Goal: Task Accomplishment & Management: Complete application form

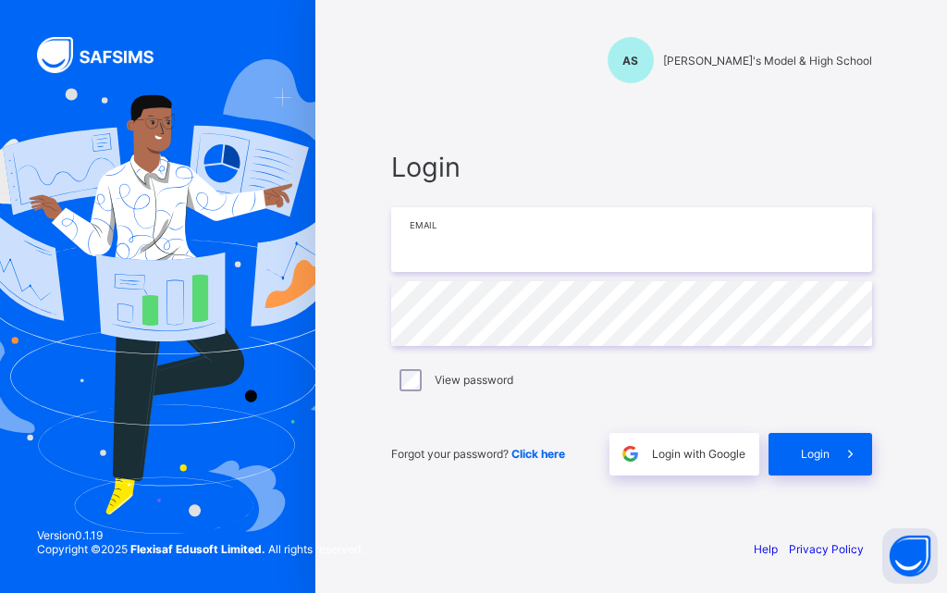
click at [504, 249] on input "email" at bounding box center [631, 239] width 481 height 65
click at [694, 217] on input "email" at bounding box center [631, 239] width 481 height 65
type input "**********"
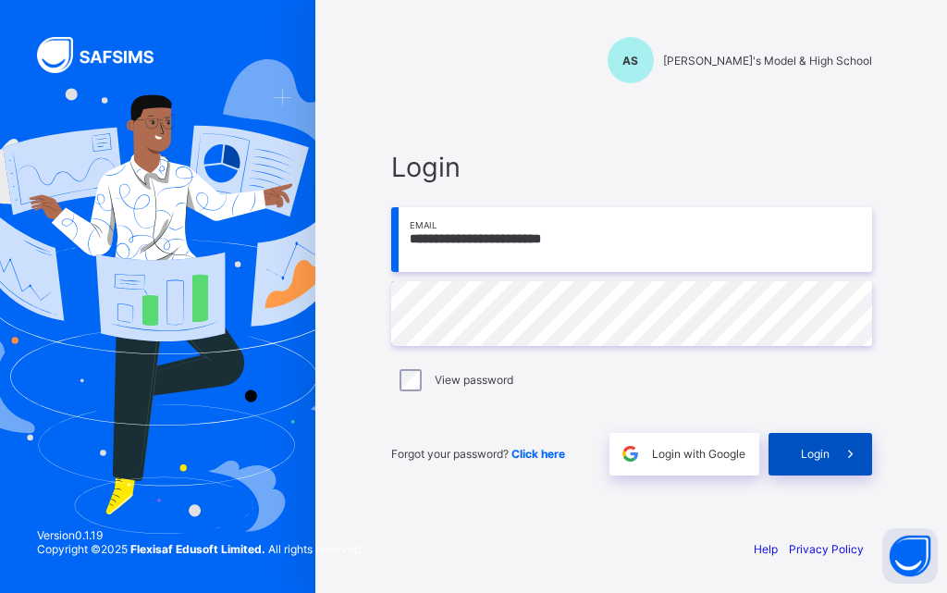
click at [811, 450] on span "Login" at bounding box center [815, 454] width 29 height 14
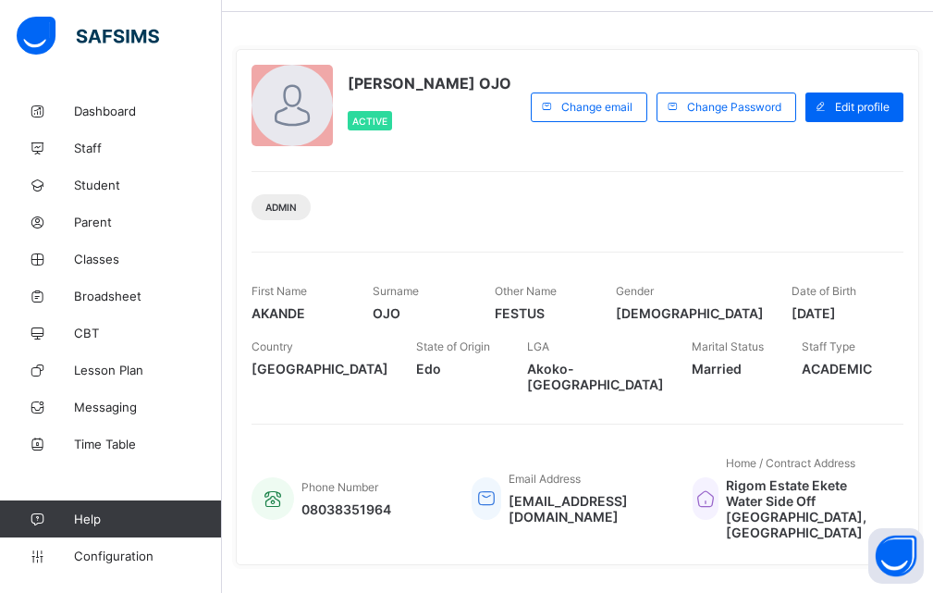
scroll to position [93, 0]
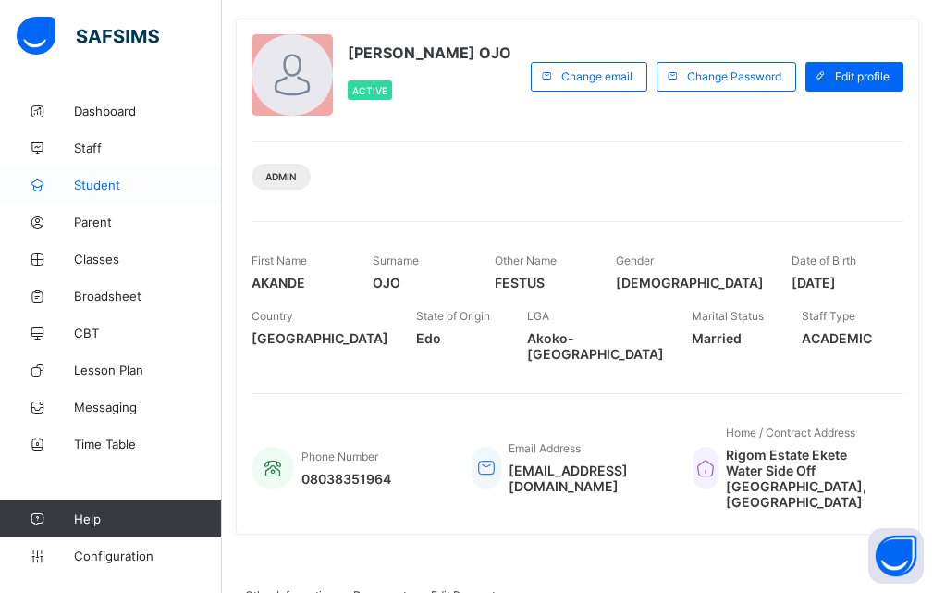
click at [90, 186] on span "Student" at bounding box center [148, 185] width 148 height 15
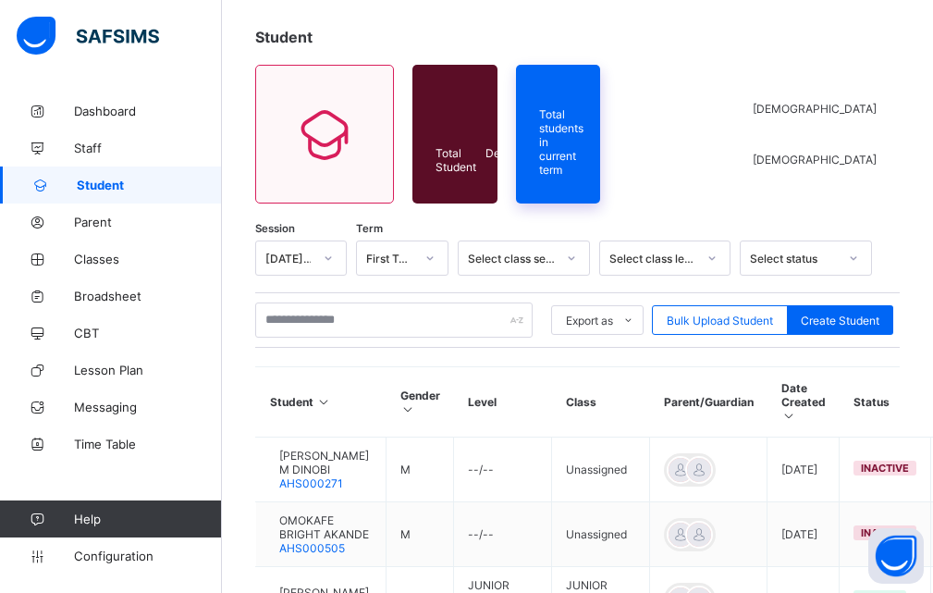
click at [601, 189] on div "Total students in current term" at bounding box center [558, 134] width 85 height 139
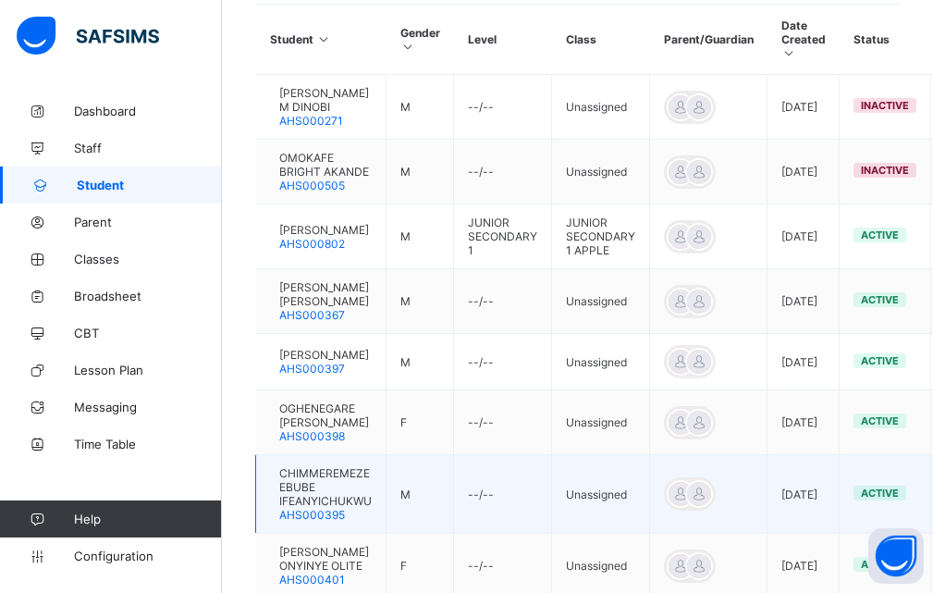
scroll to position [469, 0]
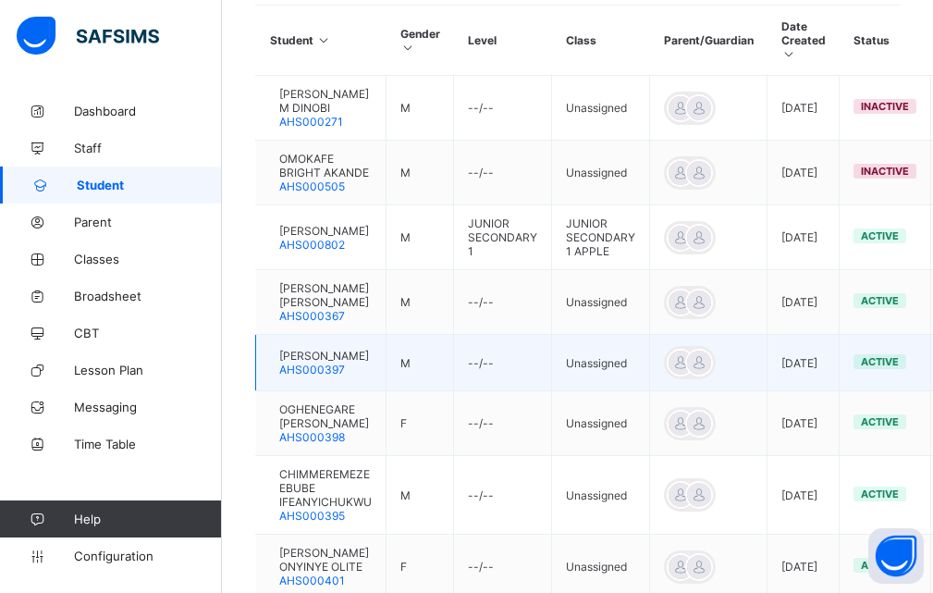
click at [626, 361] on td "Unassigned" at bounding box center [601, 363] width 98 height 56
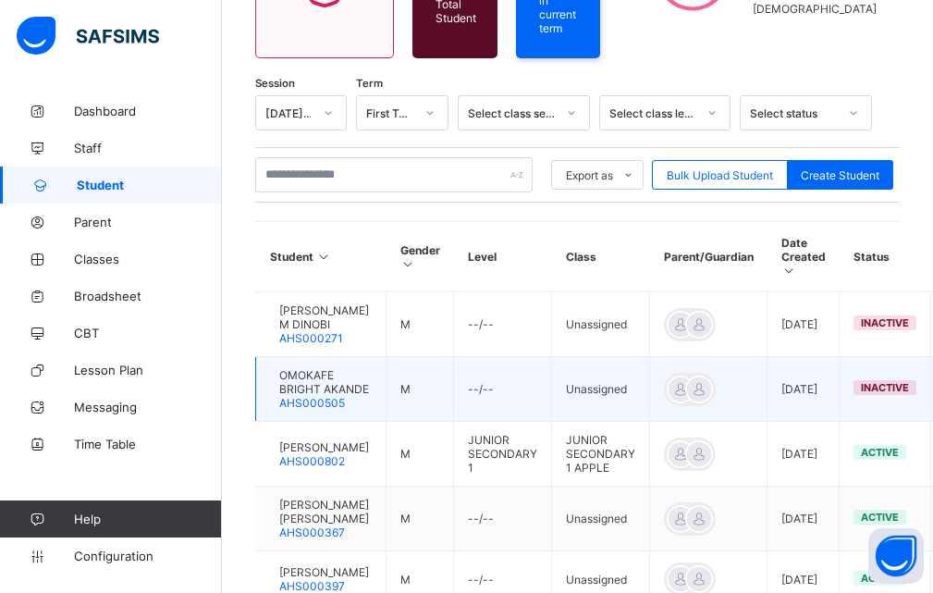
scroll to position [191, 0]
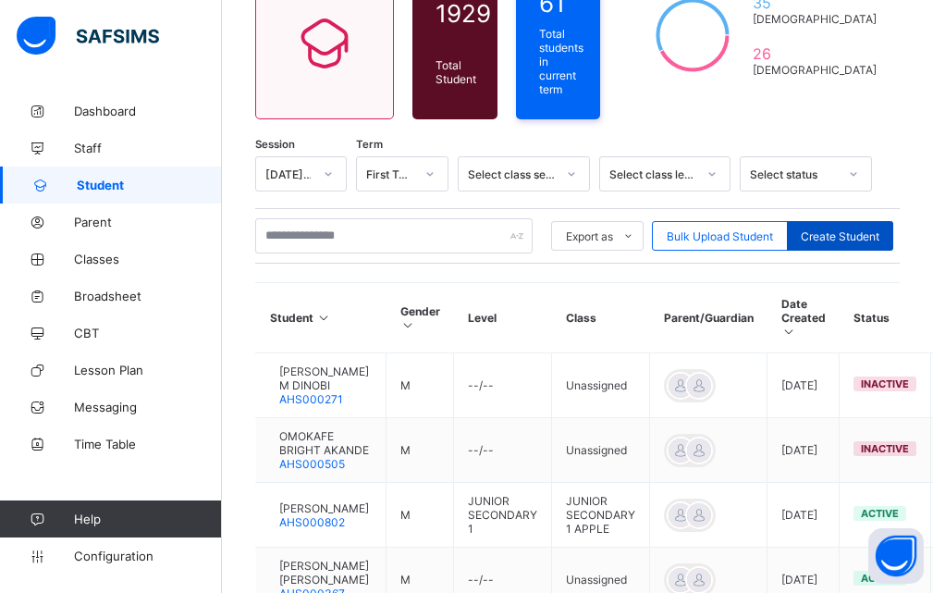
click at [819, 233] on span "Create Student" at bounding box center [840, 236] width 79 height 14
select select "**"
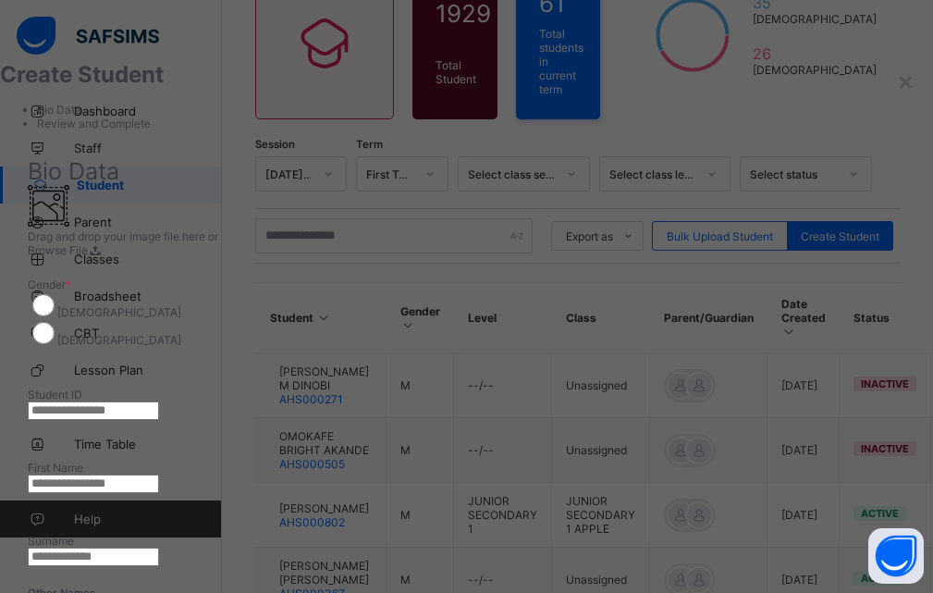
click at [725, 367] on div at bounding box center [467, 367] width 878 height 0
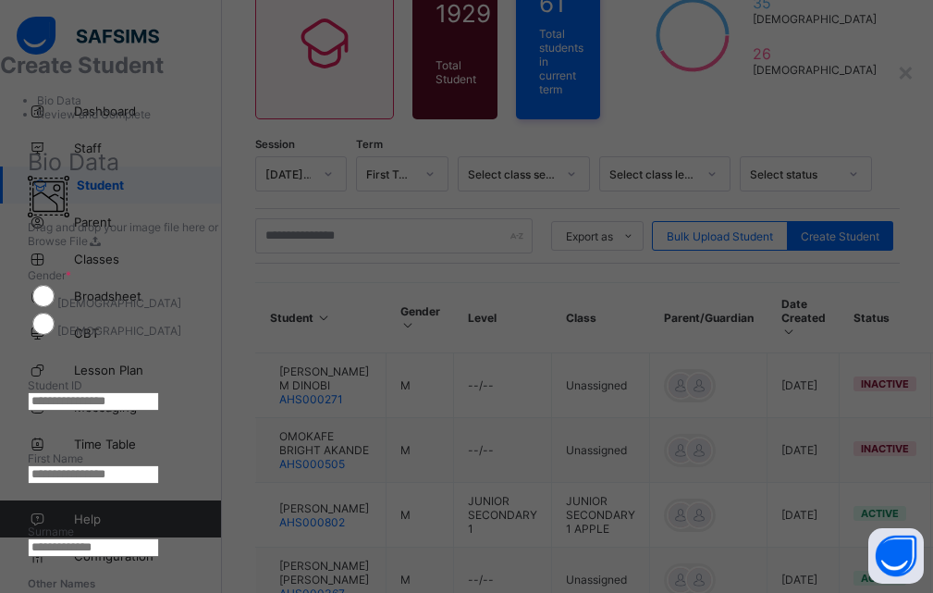
scroll to position [0, 0]
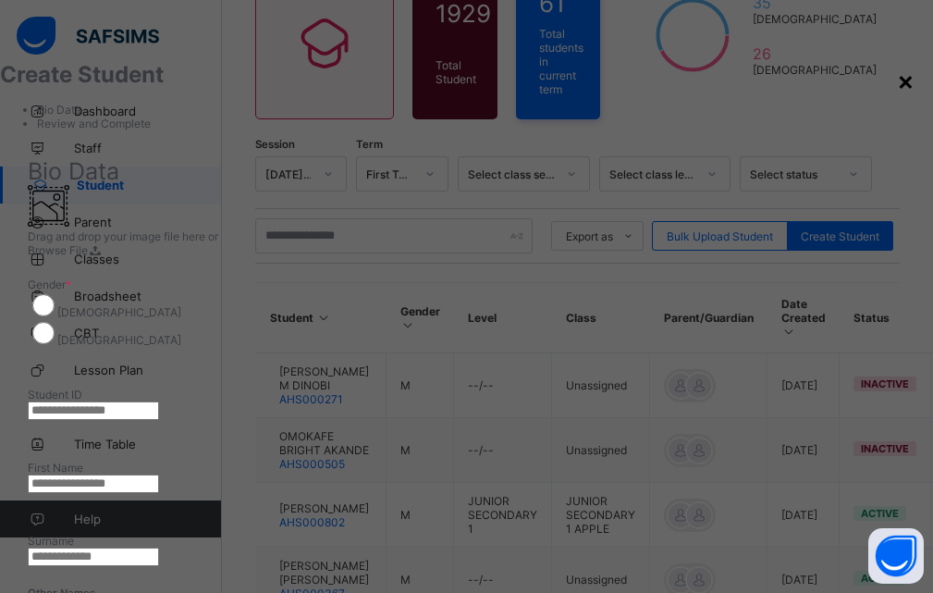
click at [897, 83] on div "×" at bounding box center [906, 80] width 18 height 31
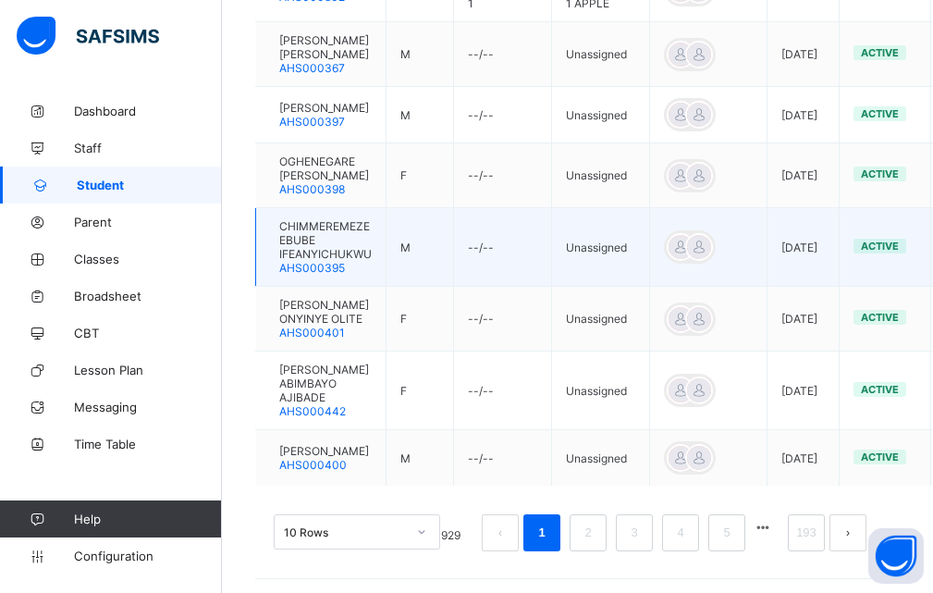
scroll to position [747, 0]
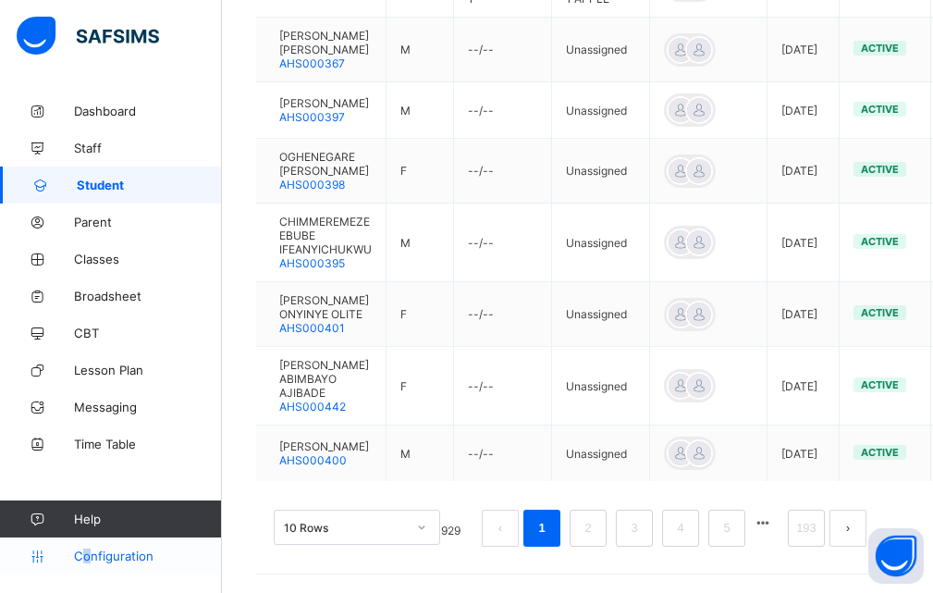
drag, startPoint x: 84, startPoint y: 563, endPoint x: 93, endPoint y: 550, distance: 15.9
click at [93, 554] on link "Configuration" at bounding box center [110, 555] width 221 height 37
